Goal: Check status: Check status

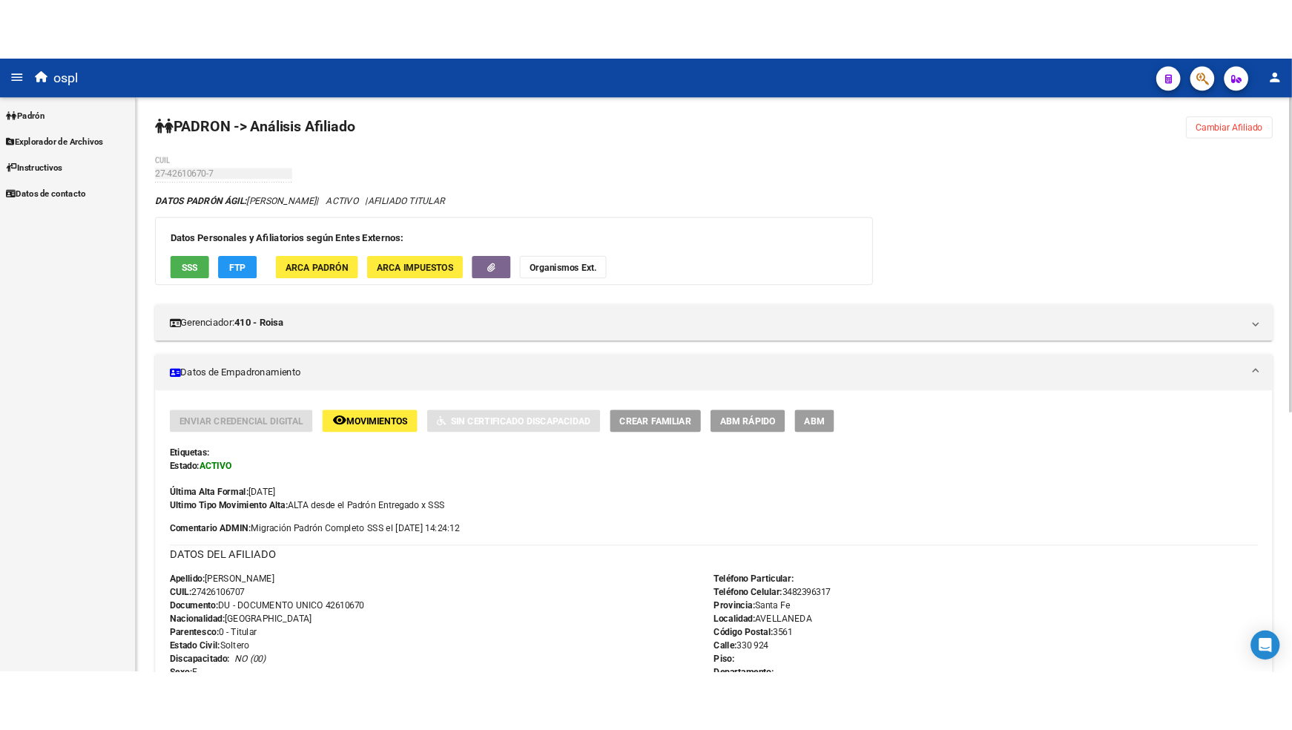
scroll to position [329, 0]
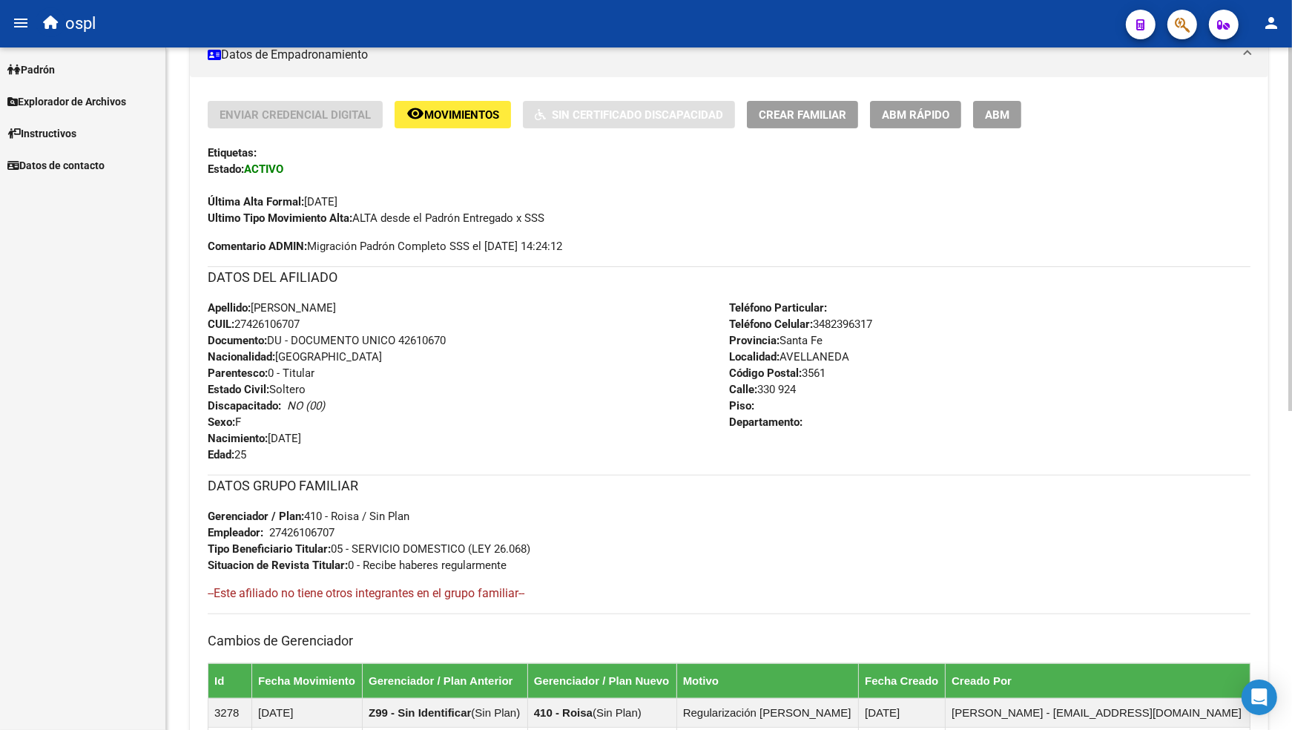
click at [463, 63] on mat-panel-title "Datos de Empadronamiento" at bounding box center [720, 55] width 1025 height 16
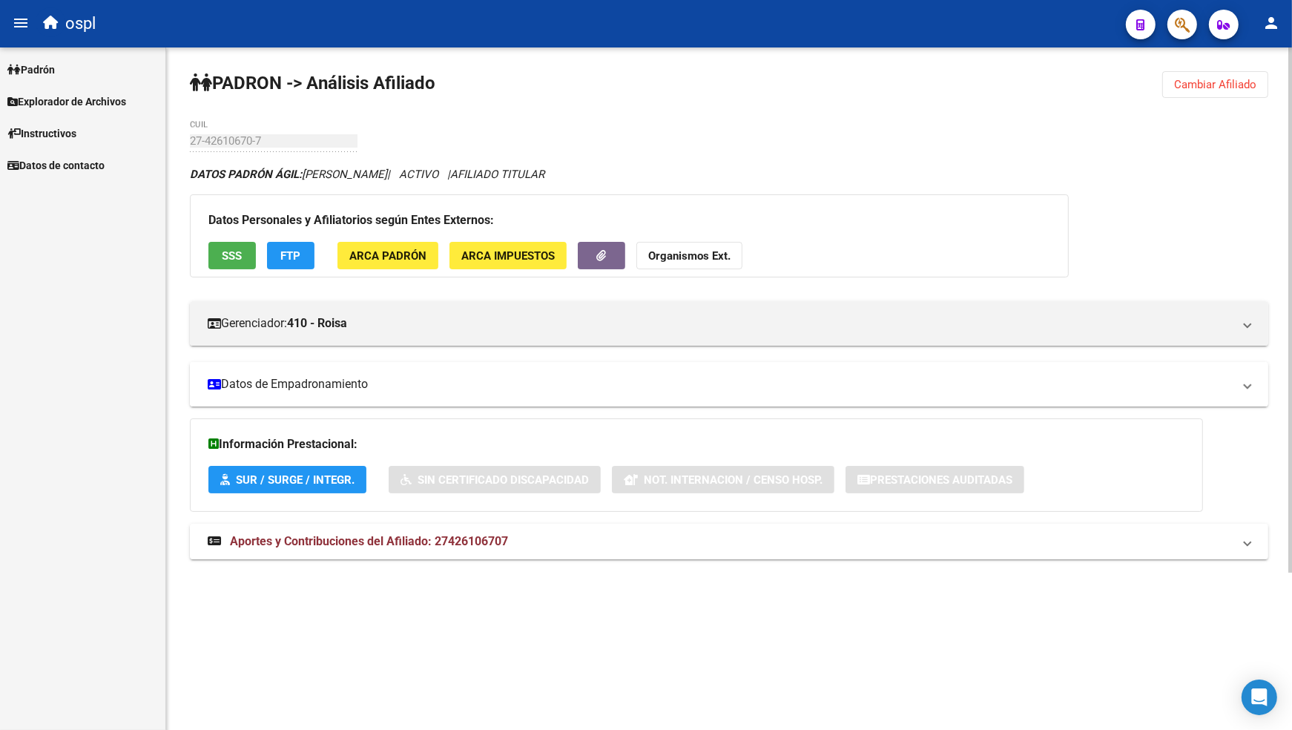
scroll to position [0, 0]
click at [463, 63] on div "PADRON -> Análisis Afiliado Cambiar Afiliado 27-42610670-7 CUIL DATOS PADRÓN ÁG…" at bounding box center [729, 329] width 1126 height 564
click at [434, 384] on mat-panel-title "Datos de Empadronamiento" at bounding box center [720, 384] width 1025 height 16
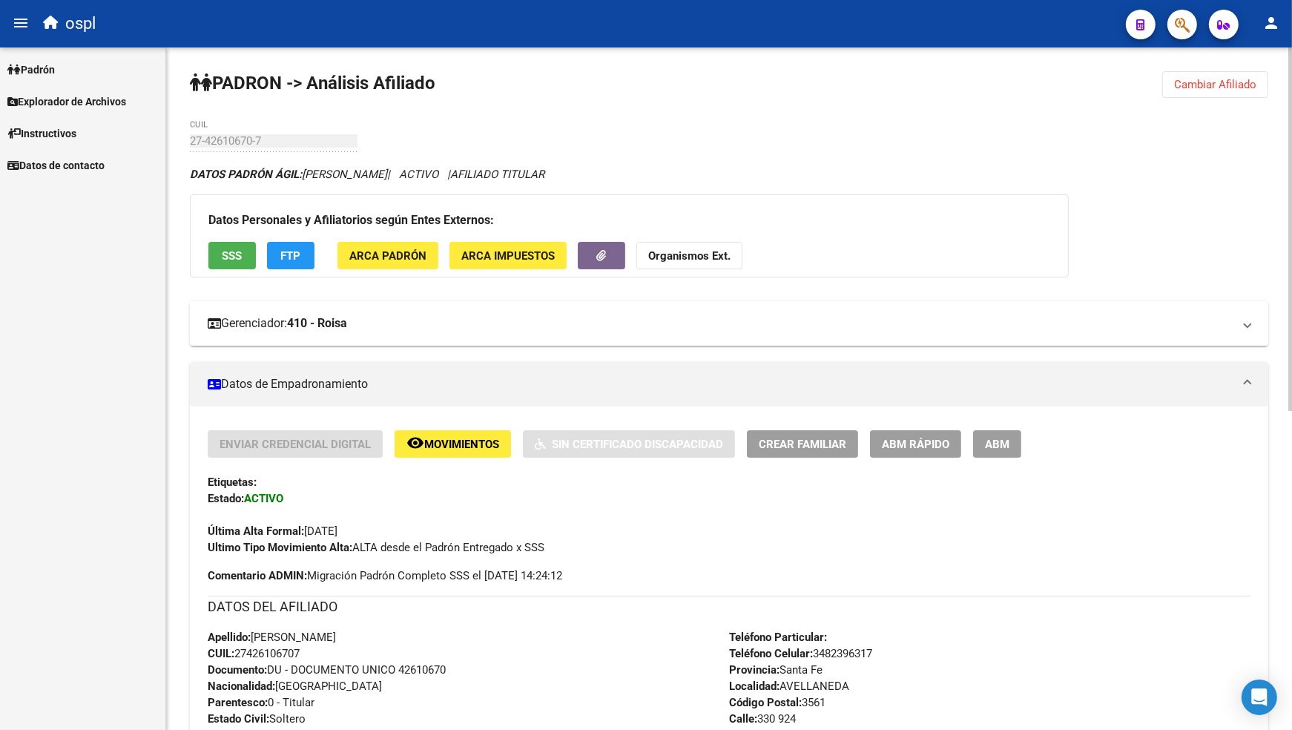
click at [458, 323] on mat-panel-title "Gerenciador: 410 - Roisa" at bounding box center [720, 323] width 1025 height 16
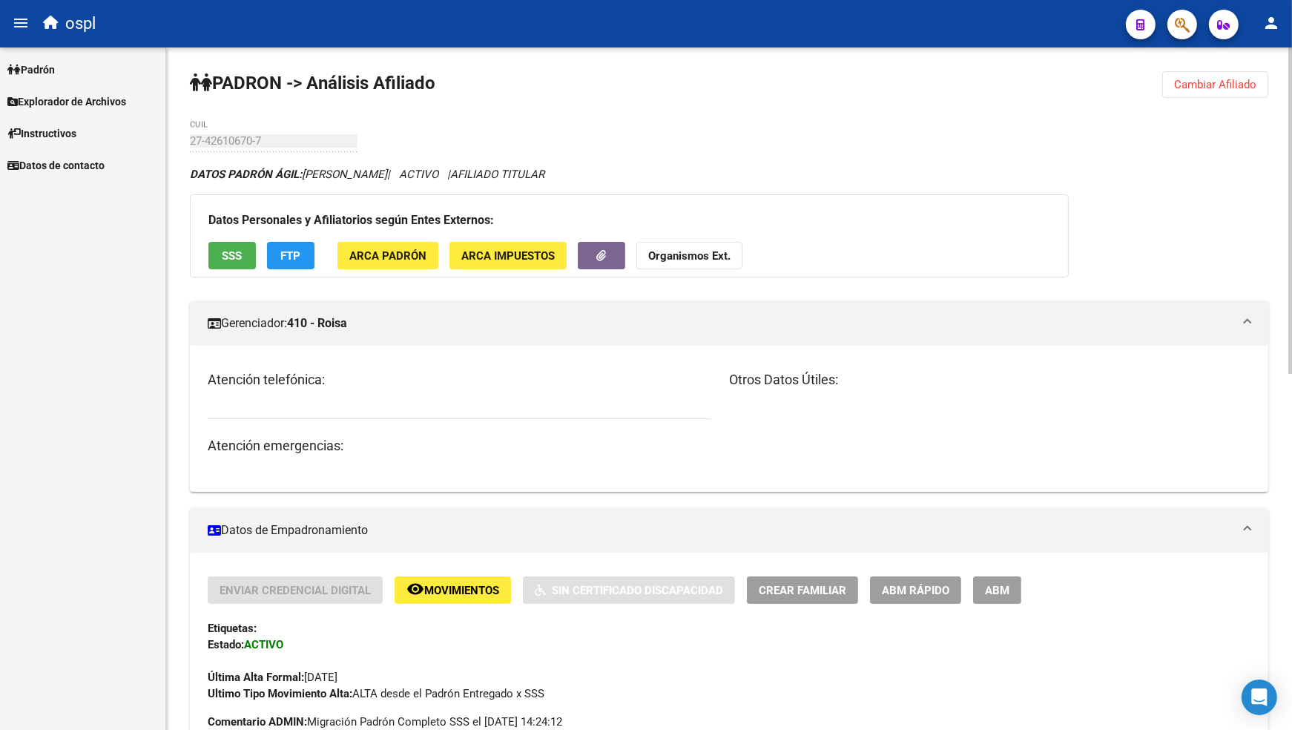
click at [458, 323] on mat-panel-title "Gerenciador: 410 - Roisa" at bounding box center [720, 323] width 1025 height 16
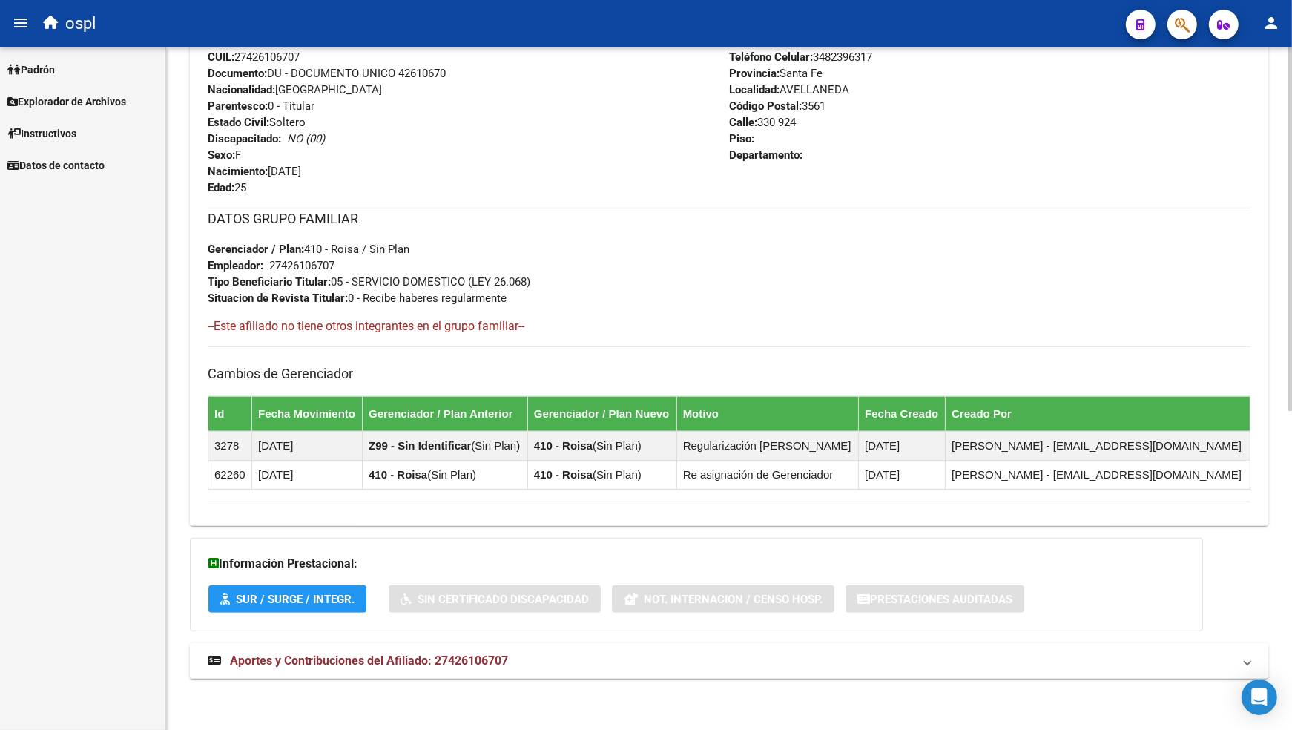
scroll to position [598, 0]
click at [433, 662] on span "Aportes y Contribuciones del Afiliado: 27426106707" at bounding box center [369, 660] width 278 height 14
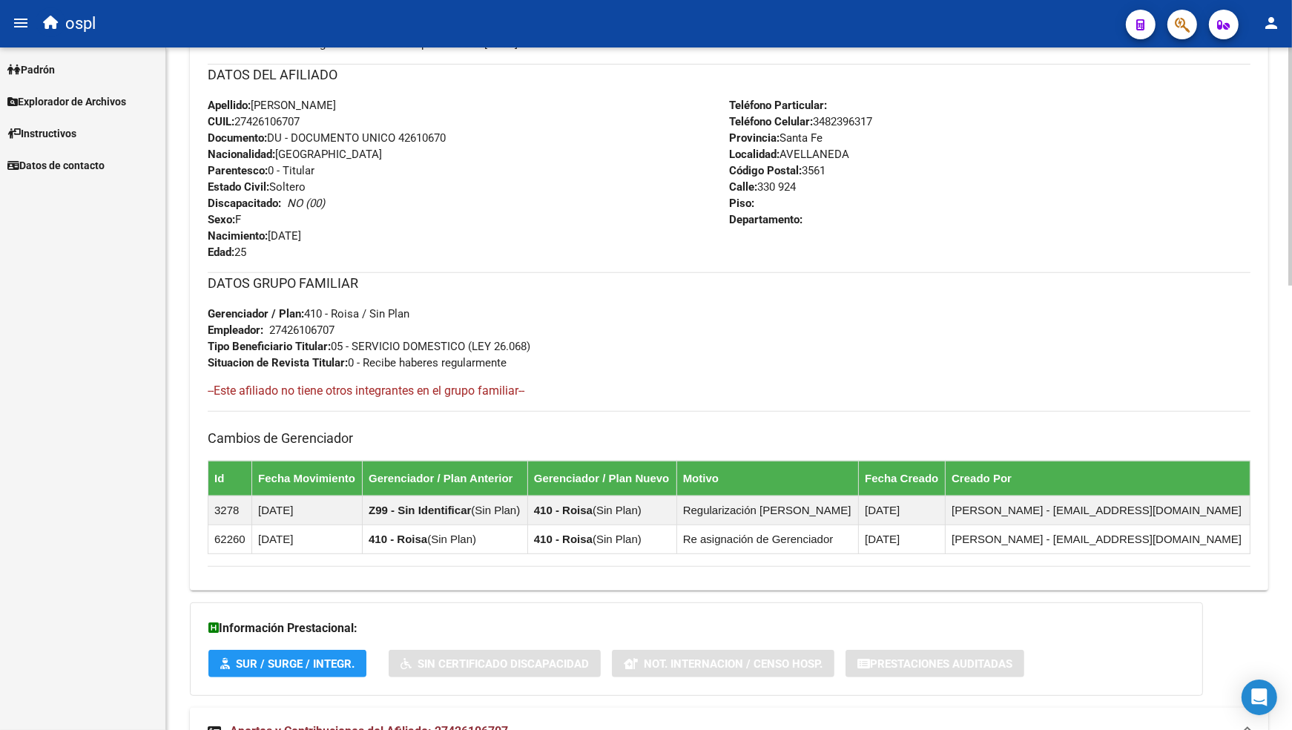
scroll to position [0, 0]
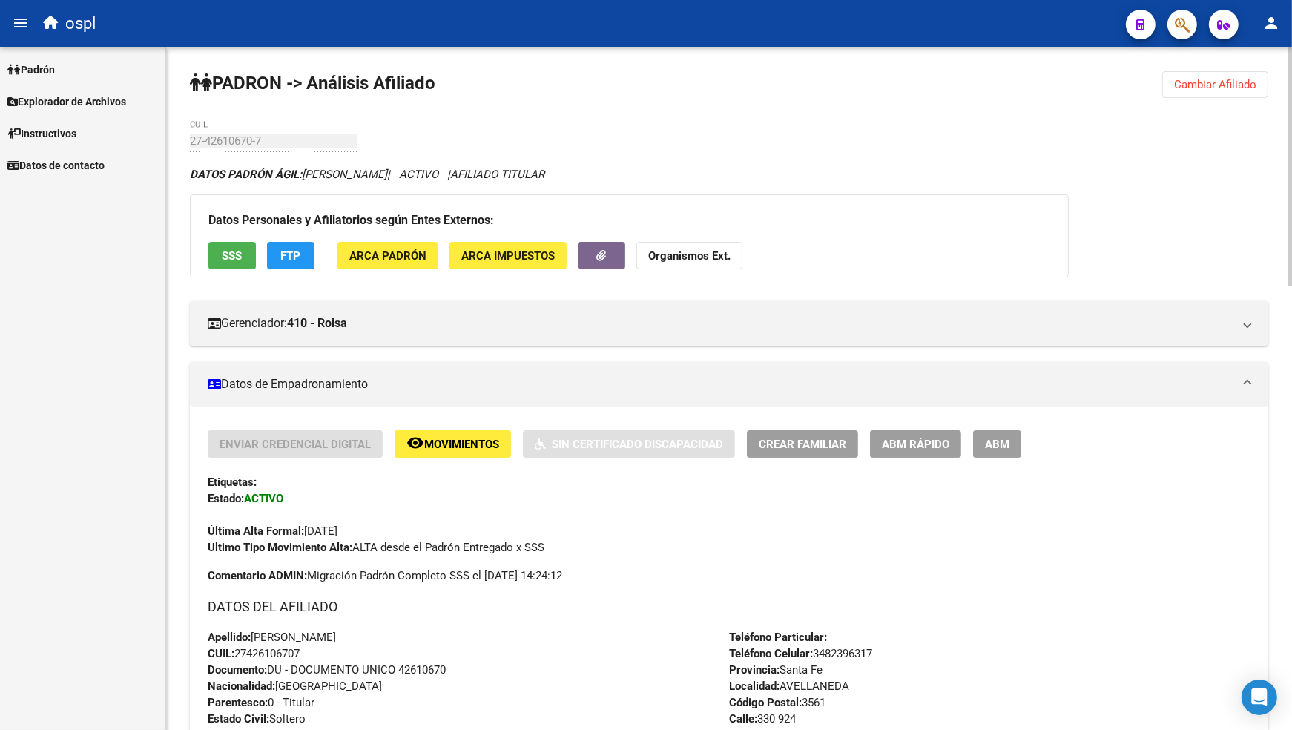
click at [55, 67] on span "Padrón" at bounding box center [30, 70] width 47 height 16
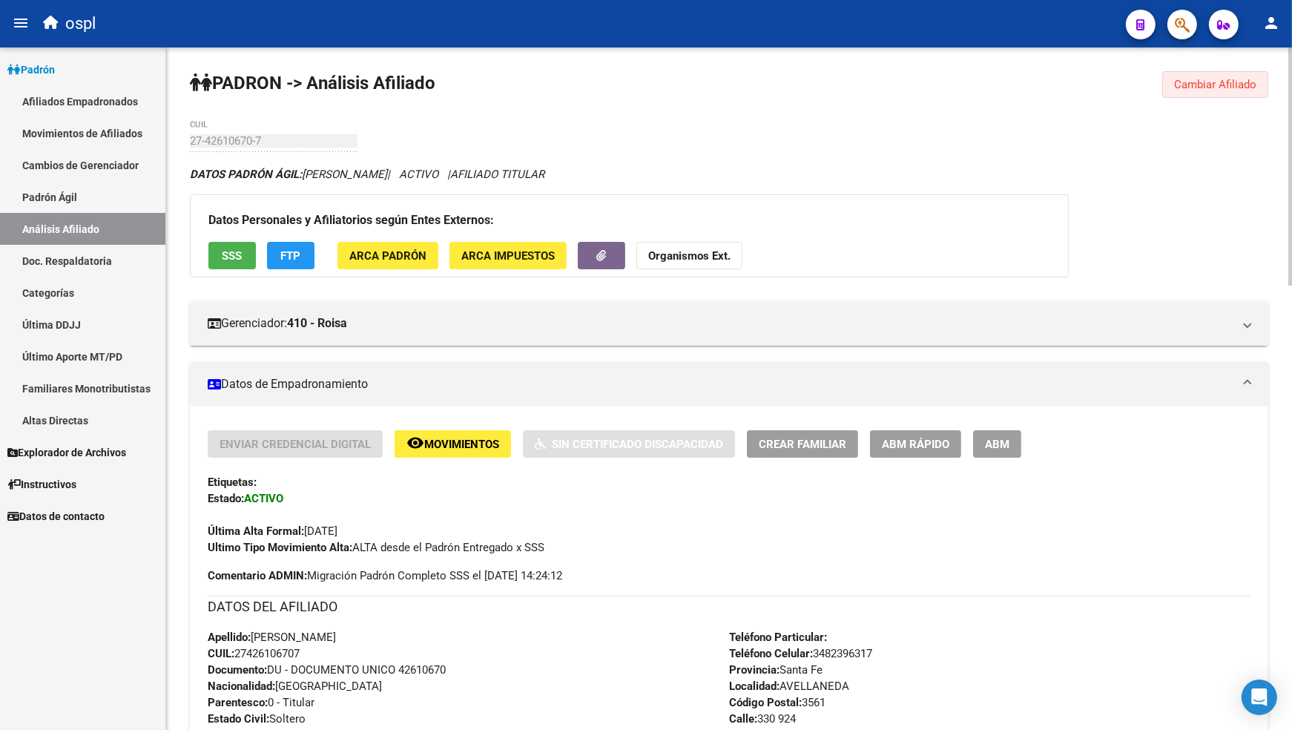
click at [1222, 85] on span "Cambiar Afiliado" at bounding box center [1215, 84] width 82 height 13
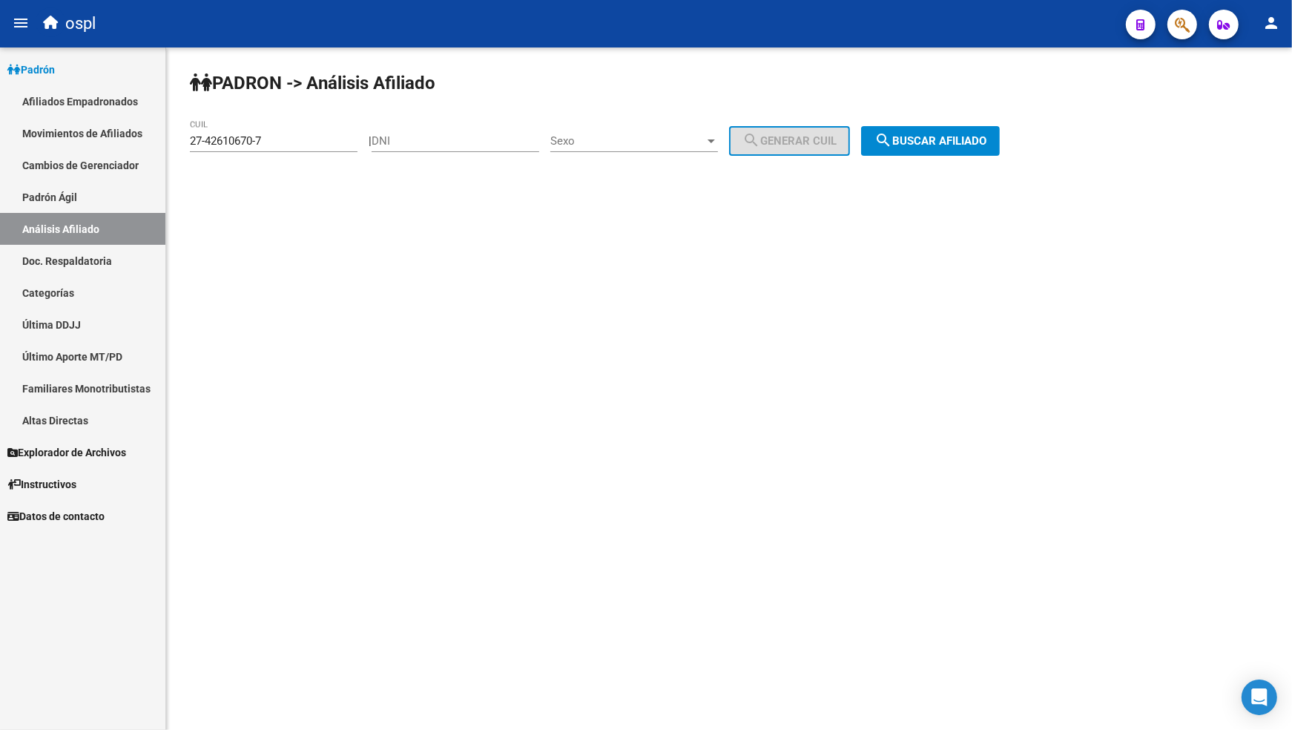
click at [230, 145] on input "27-42610670-7" at bounding box center [274, 140] width 168 height 13
paste input "33840385-8"
type input "27-33840385-8"
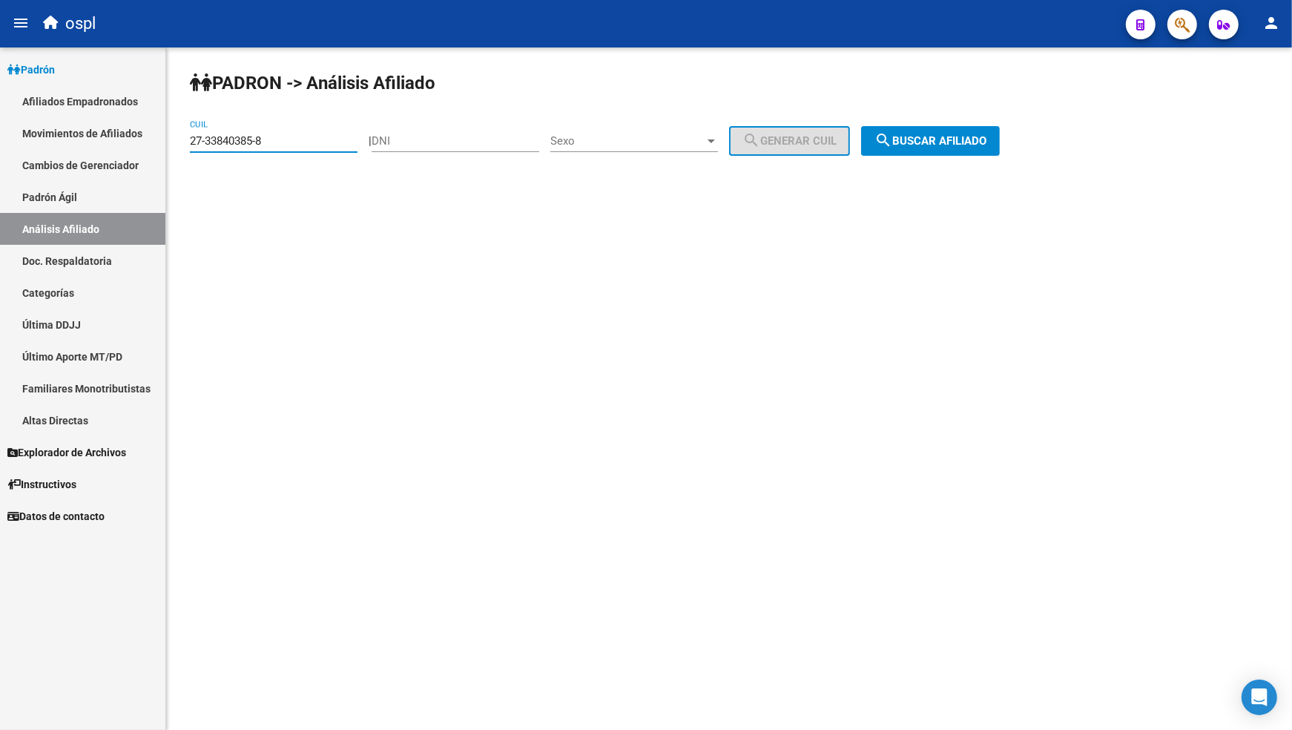
click at [930, 146] on span "search Buscar afiliado" at bounding box center [931, 140] width 112 height 13
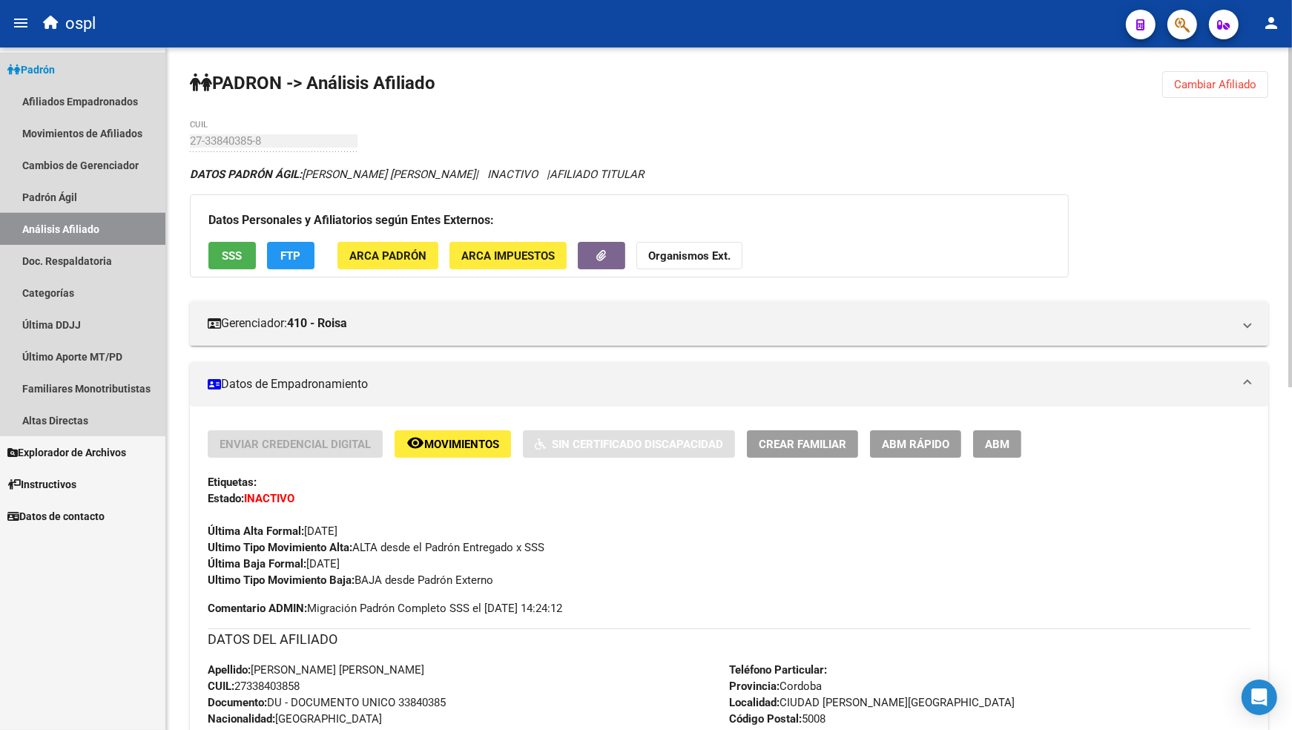
click at [116, 231] on link "Análisis Afiliado" at bounding box center [82, 229] width 165 height 32
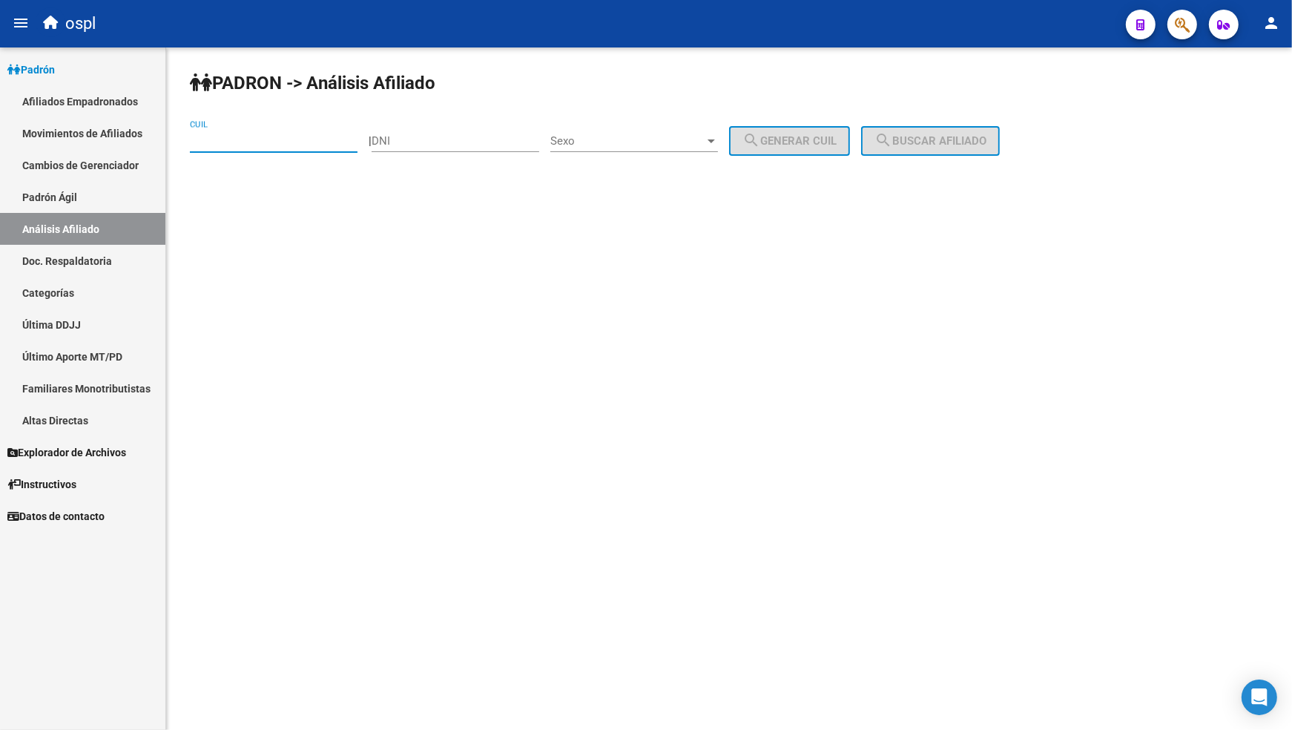
click at [232, 145] on input "CUIL" at bounding box center [274, 140] width 168 height 13
paste input "20-57084864-0"
click at [981, 142] on span "search Buscar afiliado" at bounding box center [931, 140] width 112 height 13
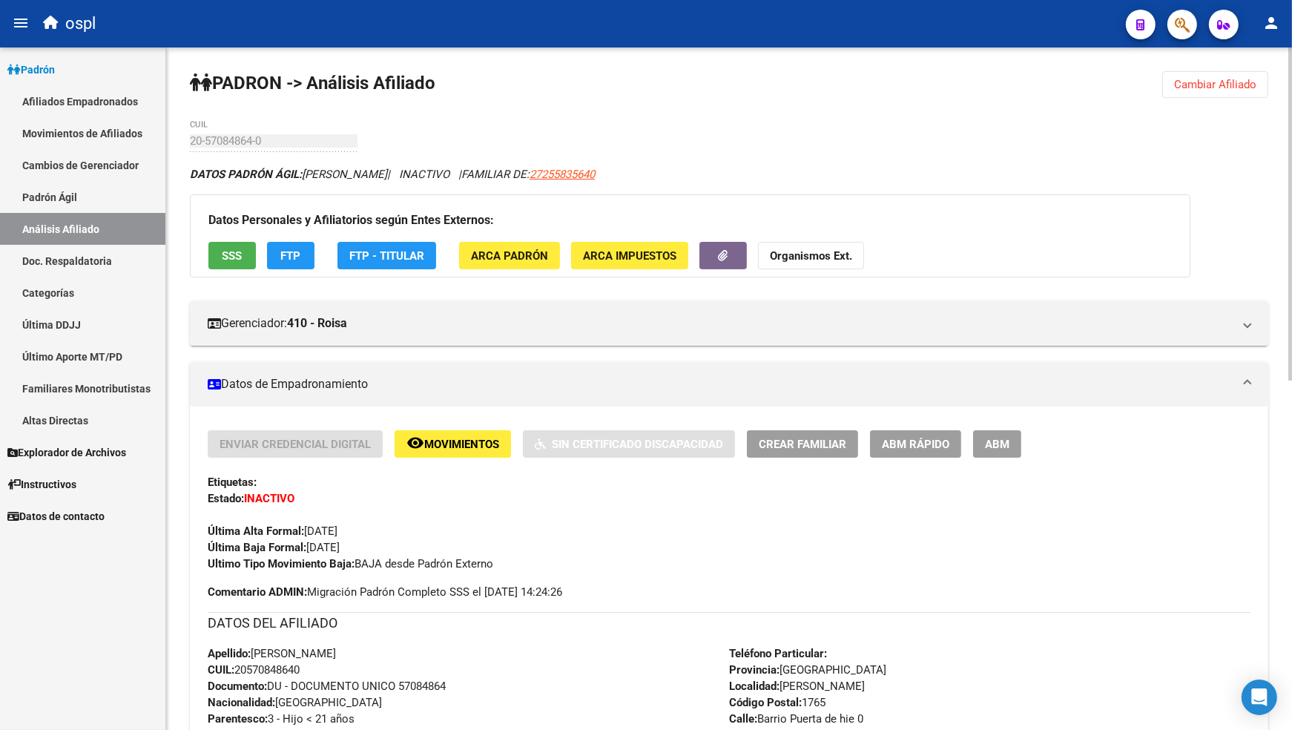
click at [1232, 79] on span "Cambiar Afiliado" at bounding box center [1215, 84] width 82 height 13
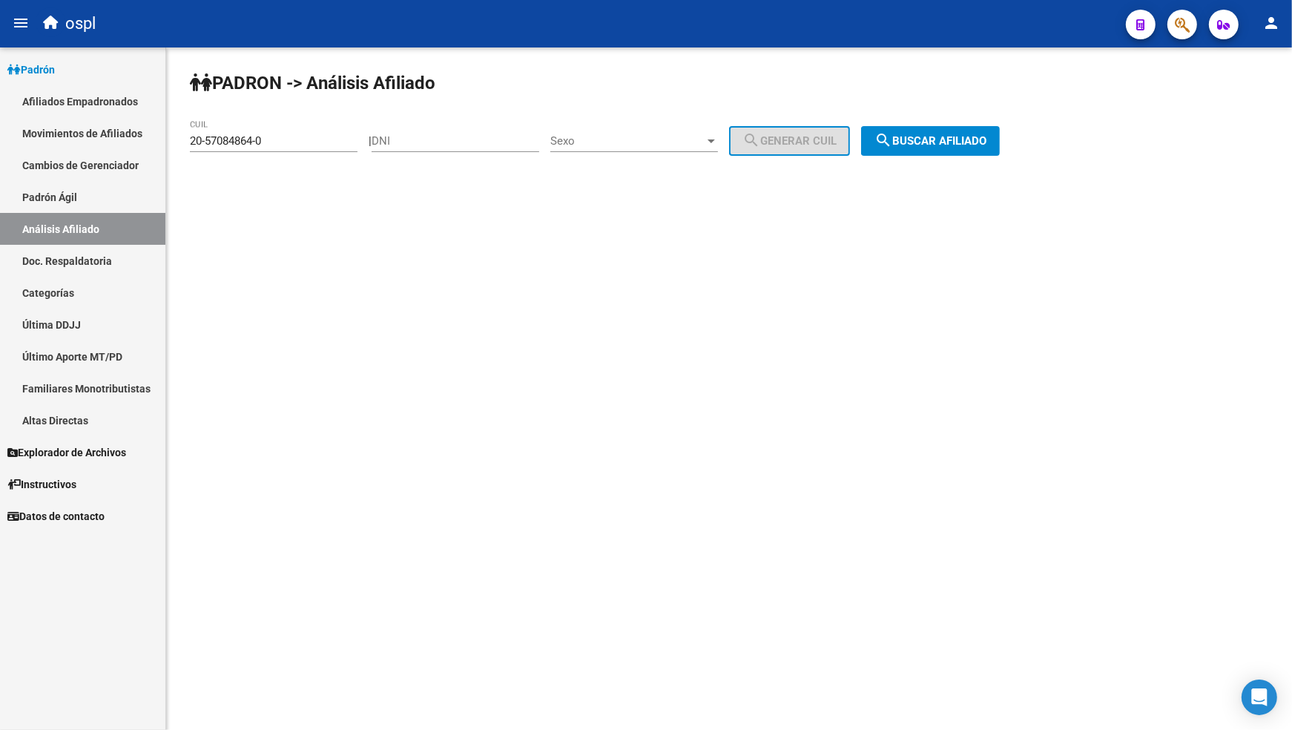
click at [277, 128] on div "20-57084864-0 CUIL" at bounding box center [274, 136] width 168 height 32
click at [276, 134] on input "20-57084864-0" at bounding box center [274, 140] width 168 height 13
paste input "7-17623904-8"
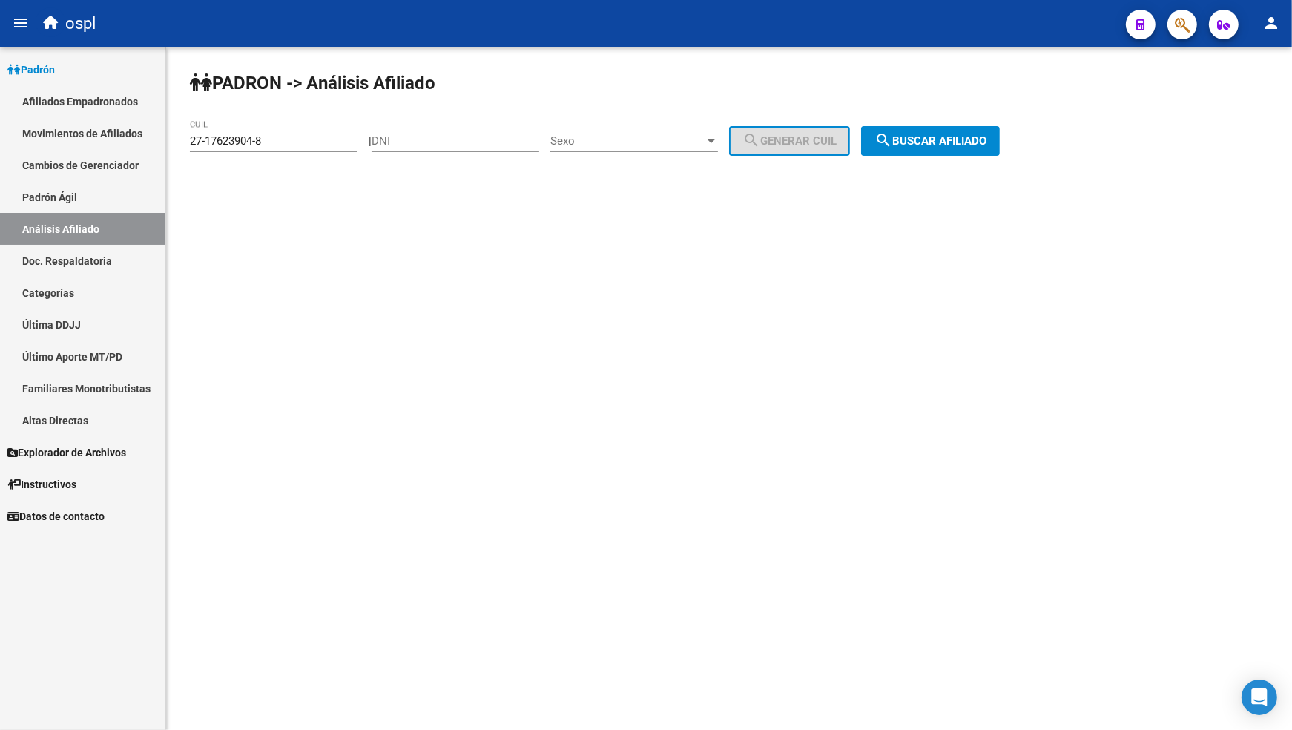
click at [959, 131] on button "search Buscar afiliado" at bounding box center [930, 141] width 139 height 30
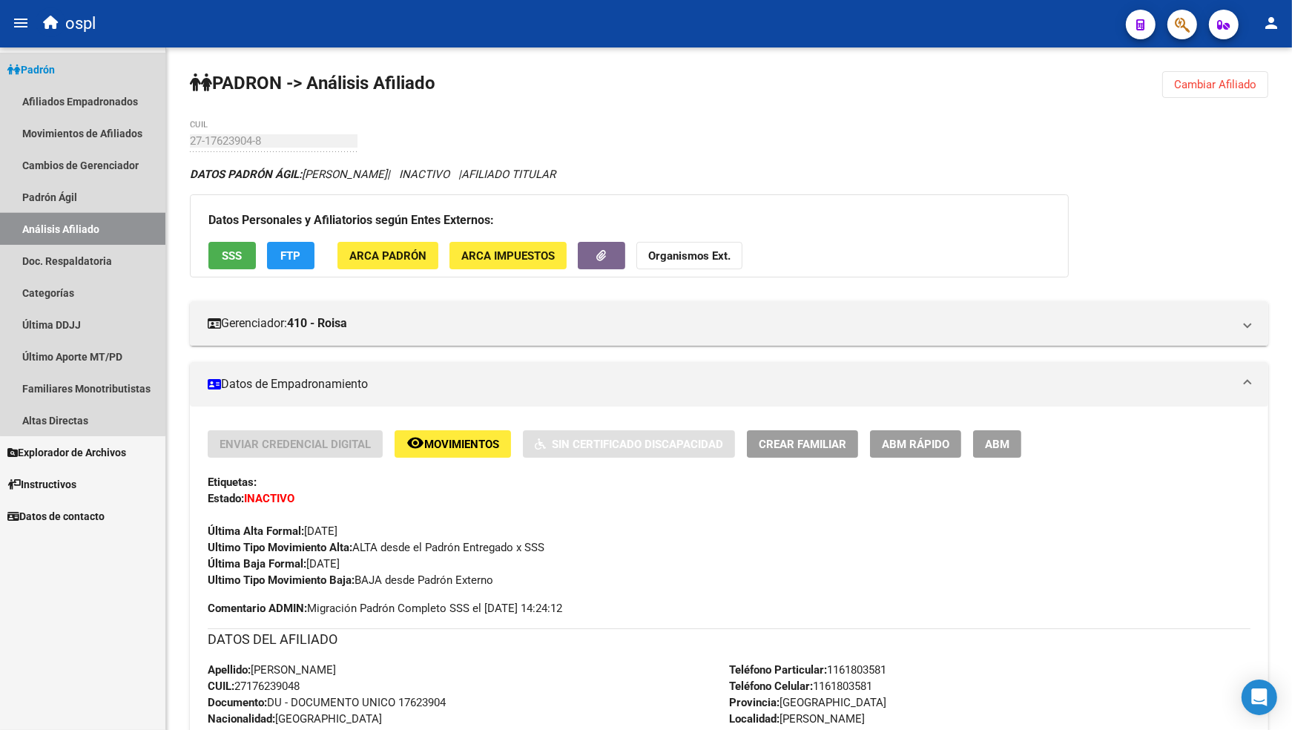
click at [82, 225] on link "Análisis Afiliado" at bounding box center [82, 229] width 165 height 32
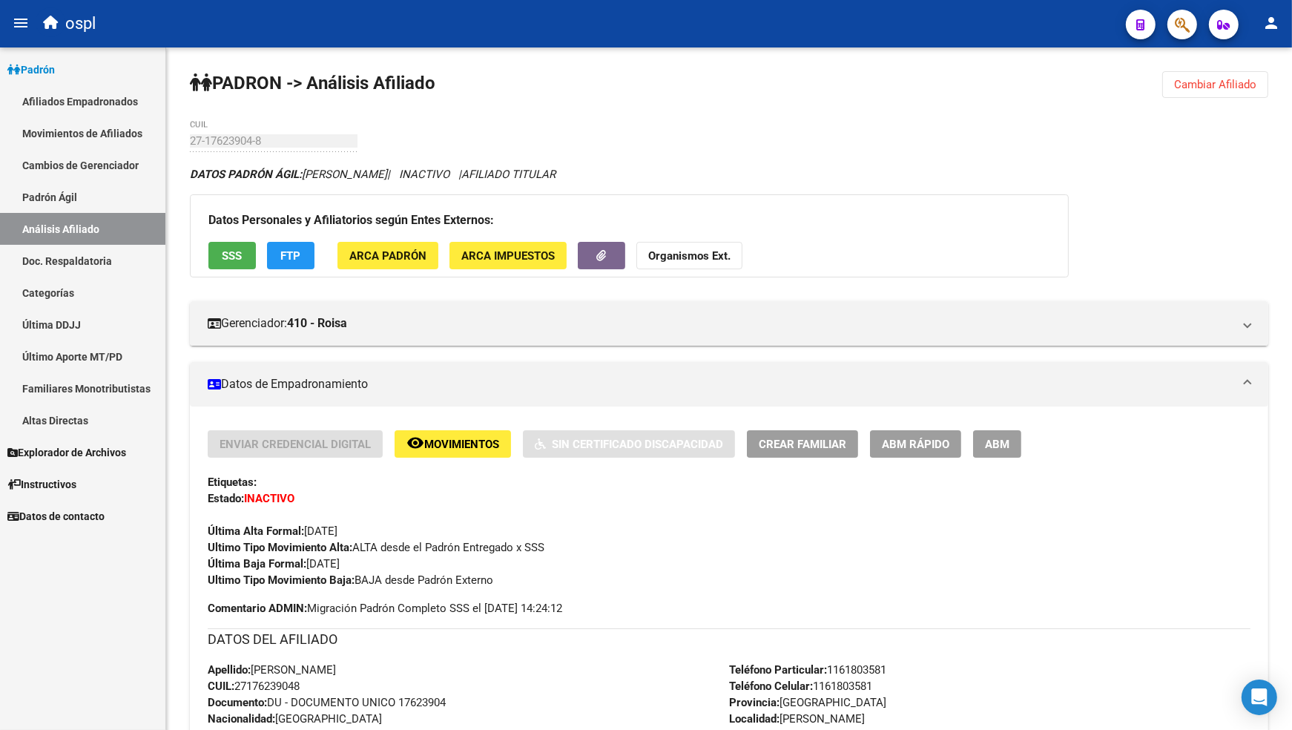
click at [113, 218] on link "Análisis Afiliado" at bounding box center [82, 229] width 165 height 32
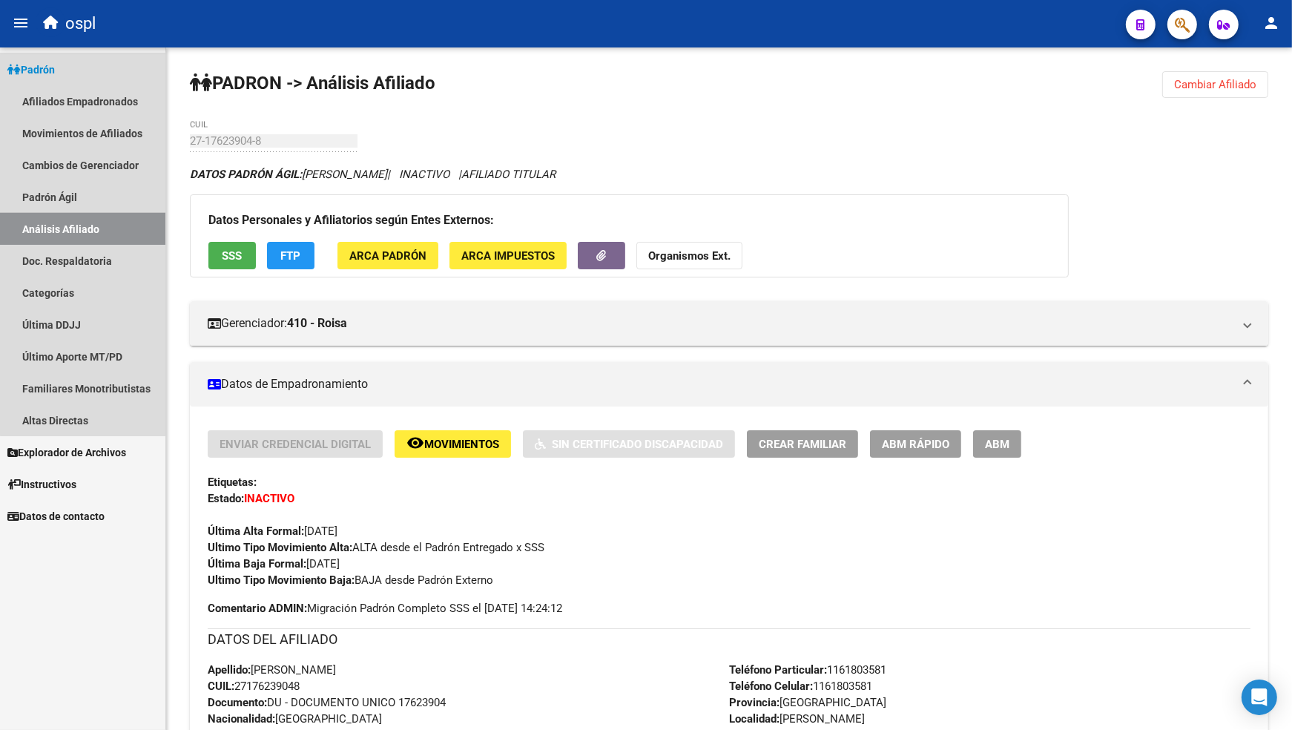
click at [113, 218] on link "Análisis Afiliado" at bounding box center [82, 229] width 165 height 32
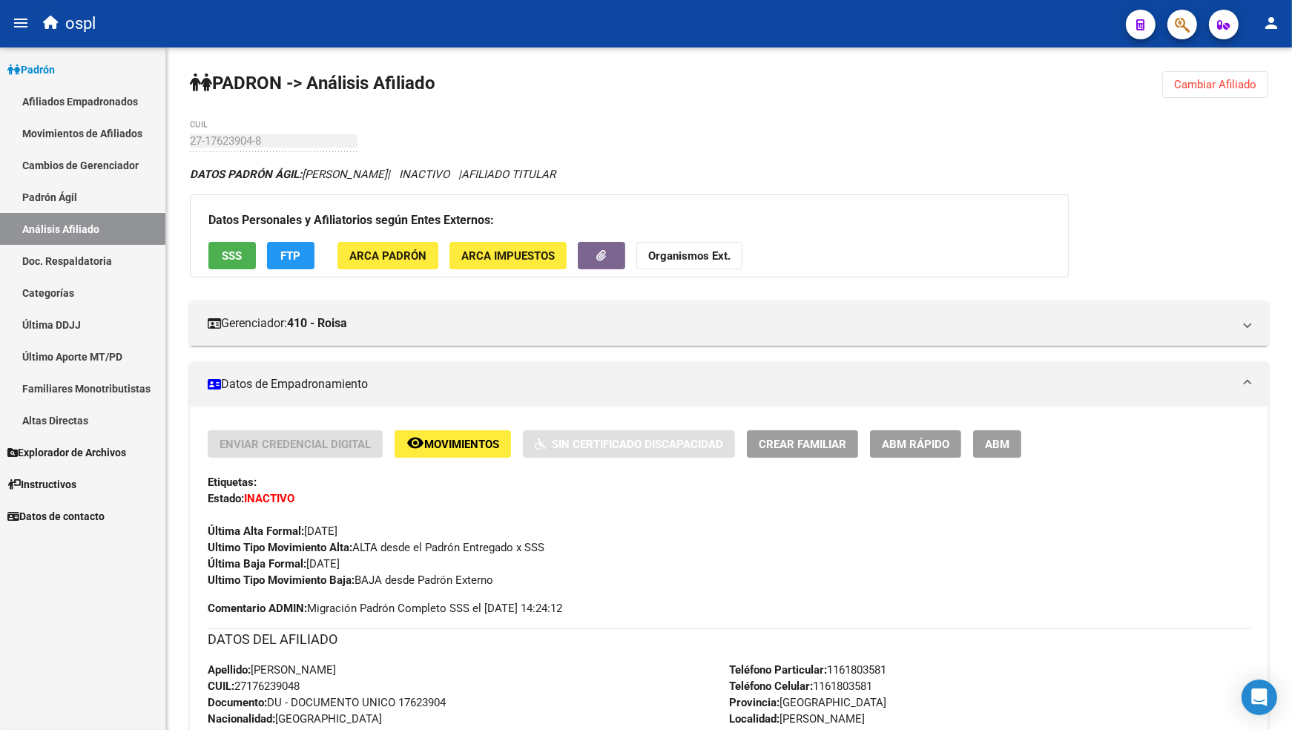
click at [1222, 83] on span "Cambiar Afiliado" at bounding box center [1215, 84] width 82 height 13
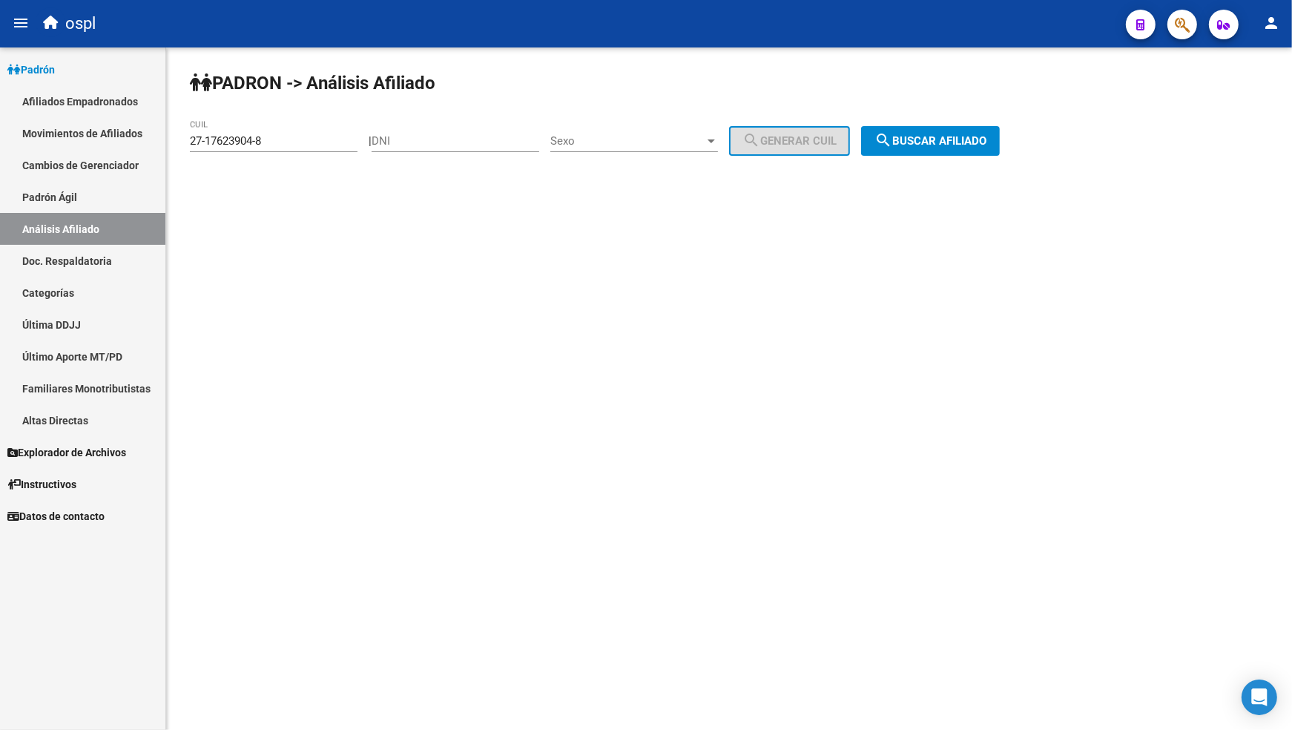
click at [332, 142] on input "27-17623904-8" at bounding box center [274, 140] width 168 height 13
click at [326, 143] on input "27-17623904-8" at bounding box center [274, 140] width 168 height 13
click at [313, 148] on div "27-17623904-8 CUIL" at bounding box center [274, 136] width 168 height 32
drag, startPoint x: 303, startPoint y: 136, endPoint x: 132, endPoint y: 144, distance: 170.8
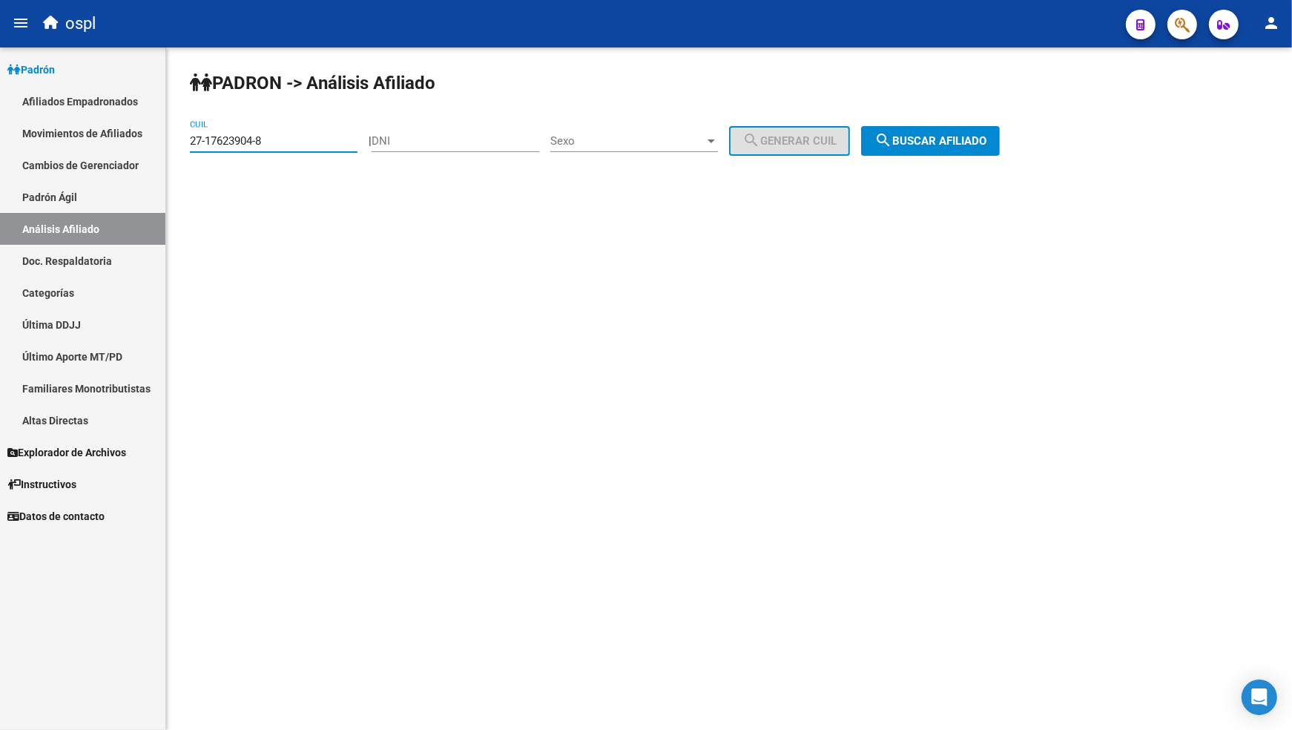
click at [134, 144] on mat-sidenav-container "Firma Express Padrón Afiliados Empadronados Movimientos de Afiliados Cambios de…" at bounding box center [646, 388] width 1292 height 682
type input "20-31920681-8"
click at [909, 139] on span "search Buscar afiliado" at bounding box center [931, 140] width 112 height 13
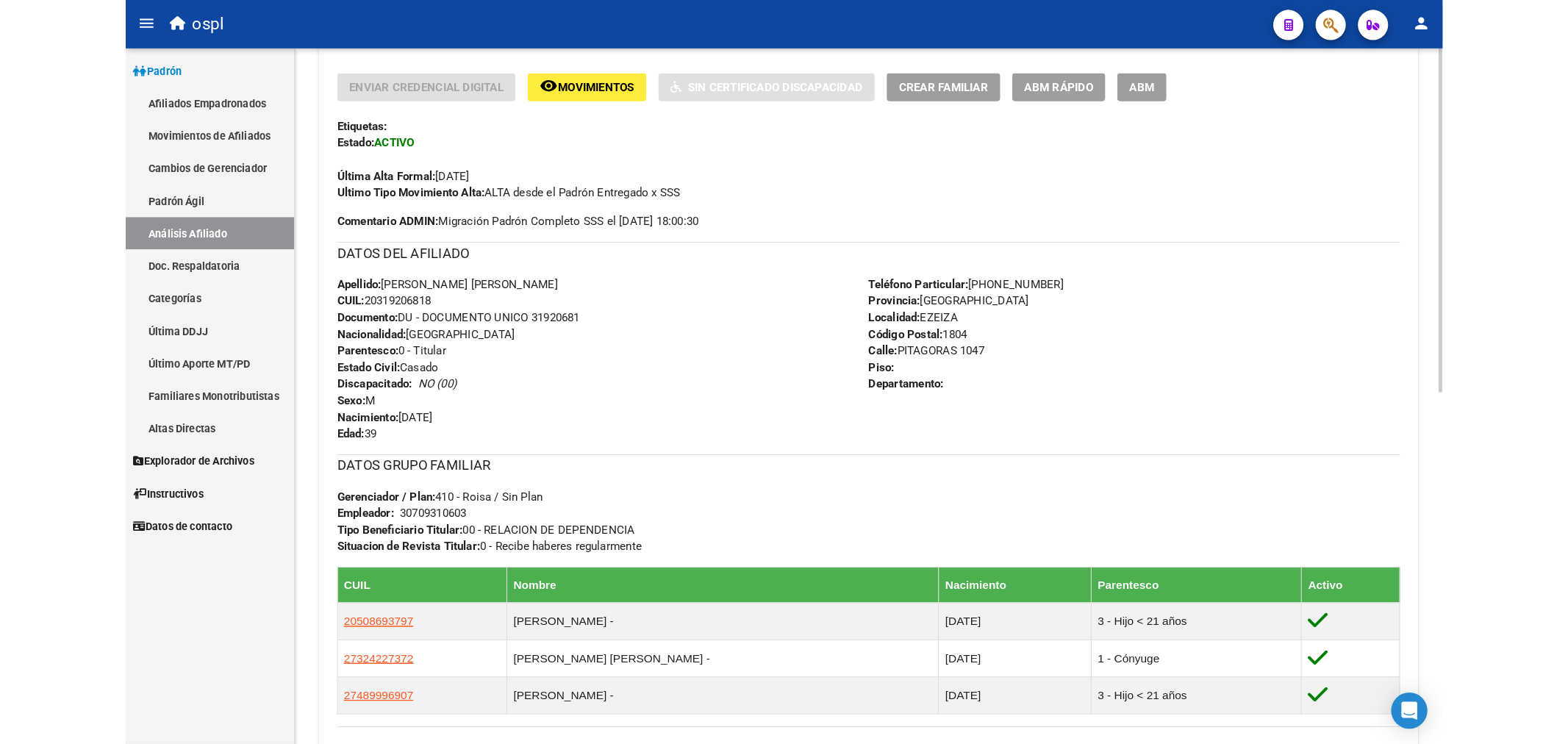
scroll to position [326, 0]
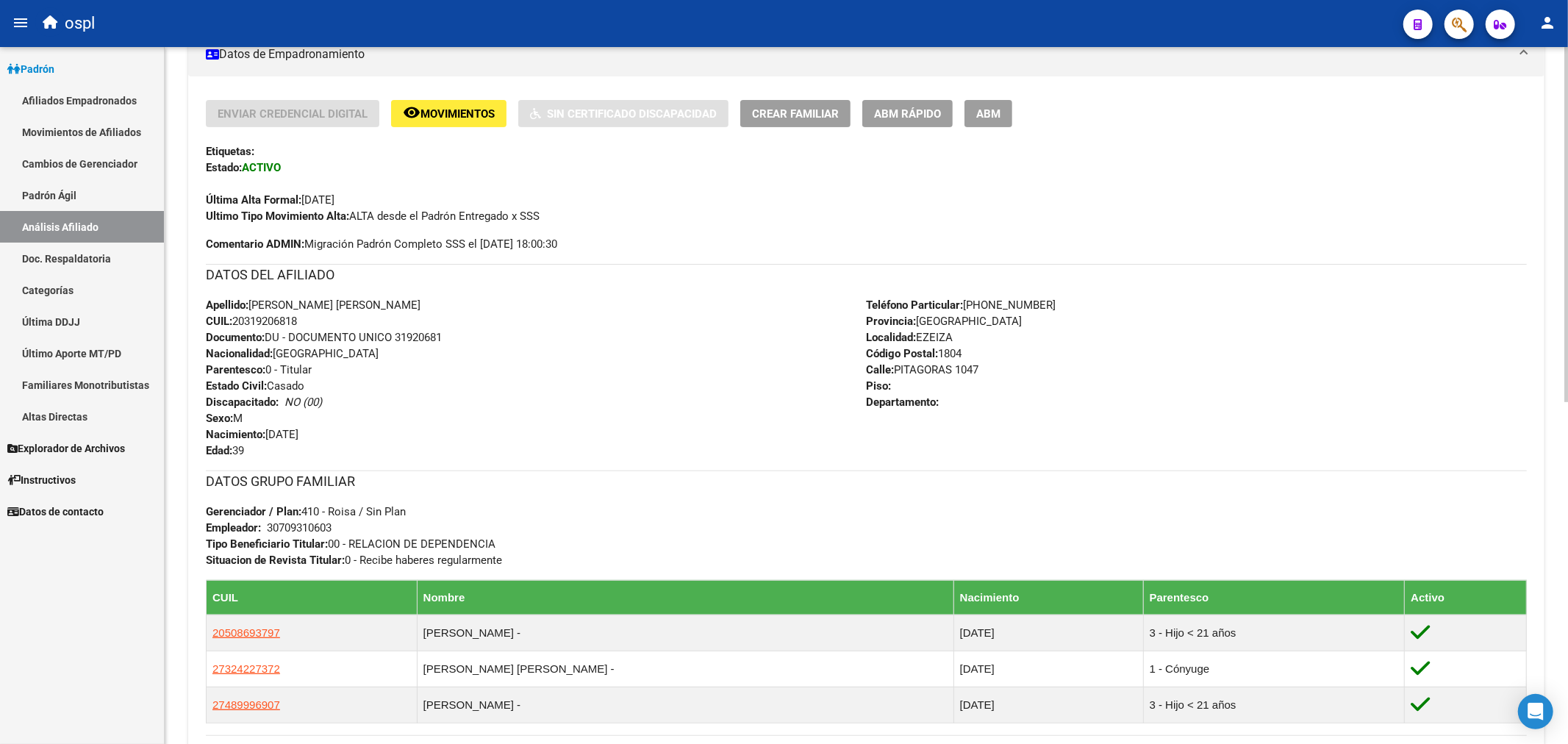
click at [388, 547] on span "Tipo Beneficiario Titular: 00 - RELACION DE DEPENDENCIA" at bounding box center [351, 543] width 289 height 13
drag, startPoint x: 372, startPoint y: 218, endPoint x: 559, endPoint y: 208, distance: 187.3
click at [559, 208] on div "Ultimo Tipo Movimiento Alta: ALTA desde el Padrón Entregado x SSS" at bounding box center [866, 216] width 1321 height 16
